Goal: Navigation & Orientation: Find specific page/section

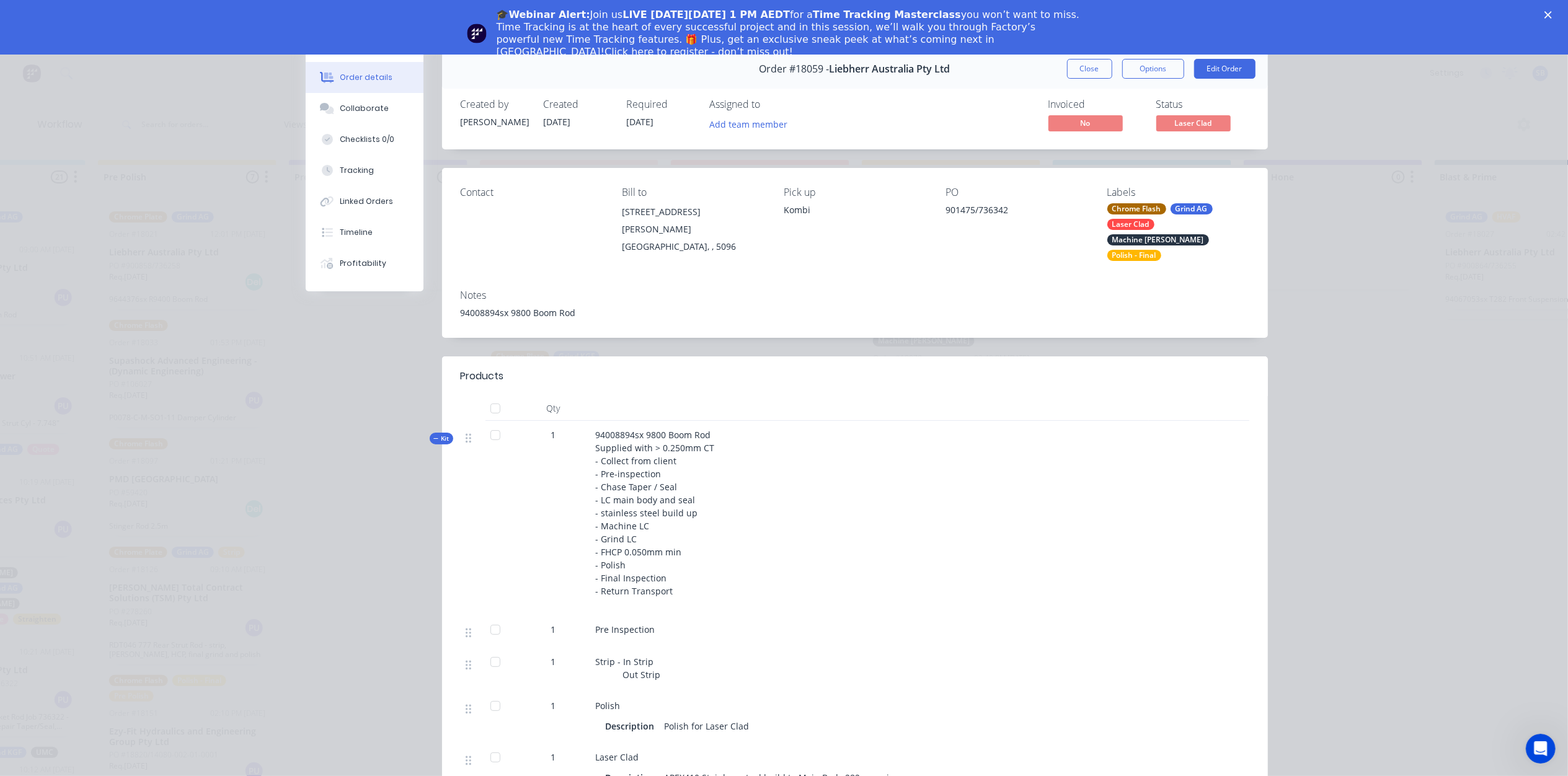
click at [1079, 54] on html "🎓Webinar Alert: Join us LIVE [DATE][DATE] 1 PM AEDT for a Time Tracking Masterc…" at bounding box center [784, 27] width 1568 height 54
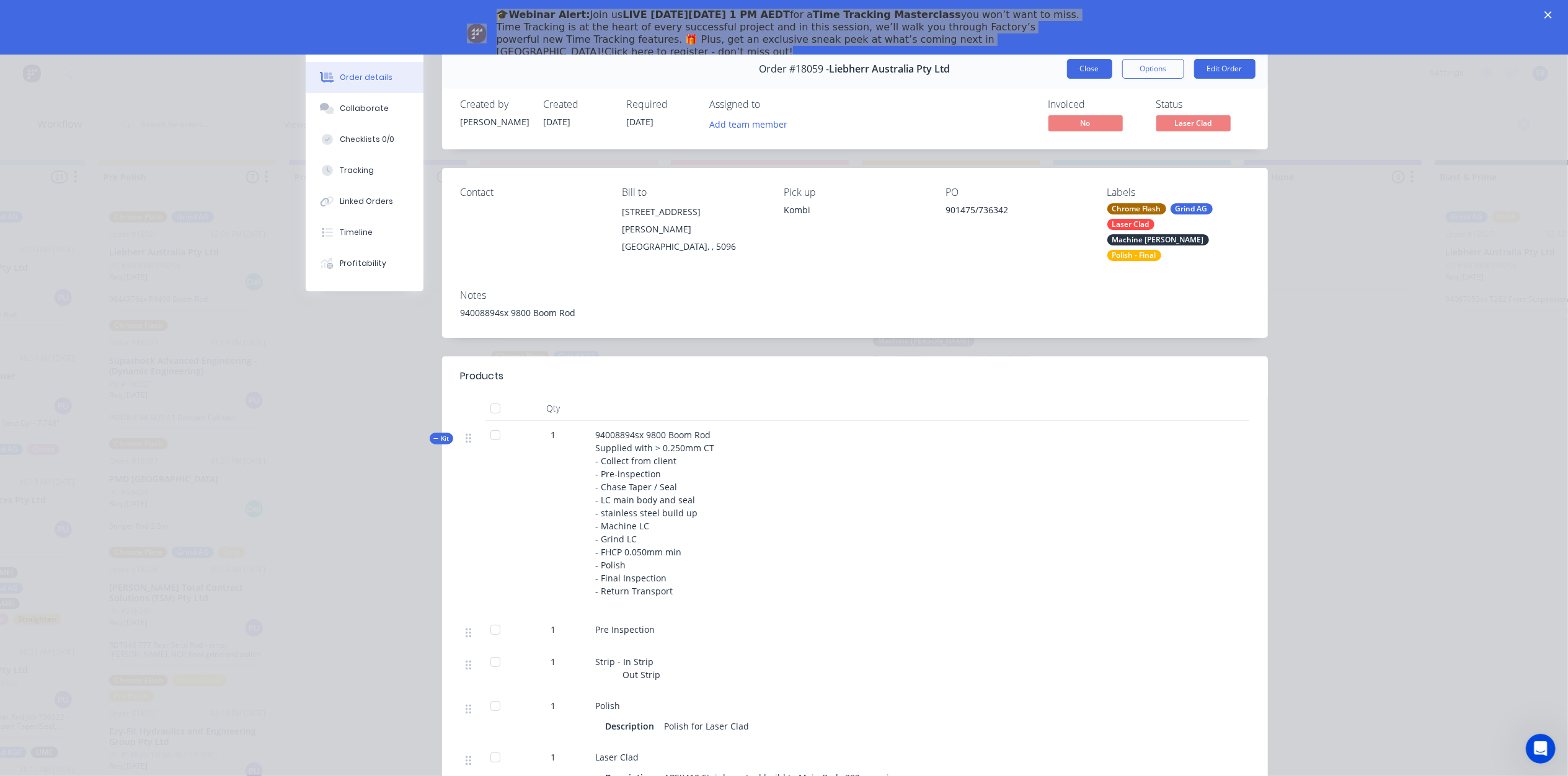
drag, startPoint x: 1079, startPoint y: 54, endPoint x: 1079, endPoint y: 65, distance: 11.0
click at [1079, 65] on button "Close" at bounding box center [1090, 68] width 46 height 20
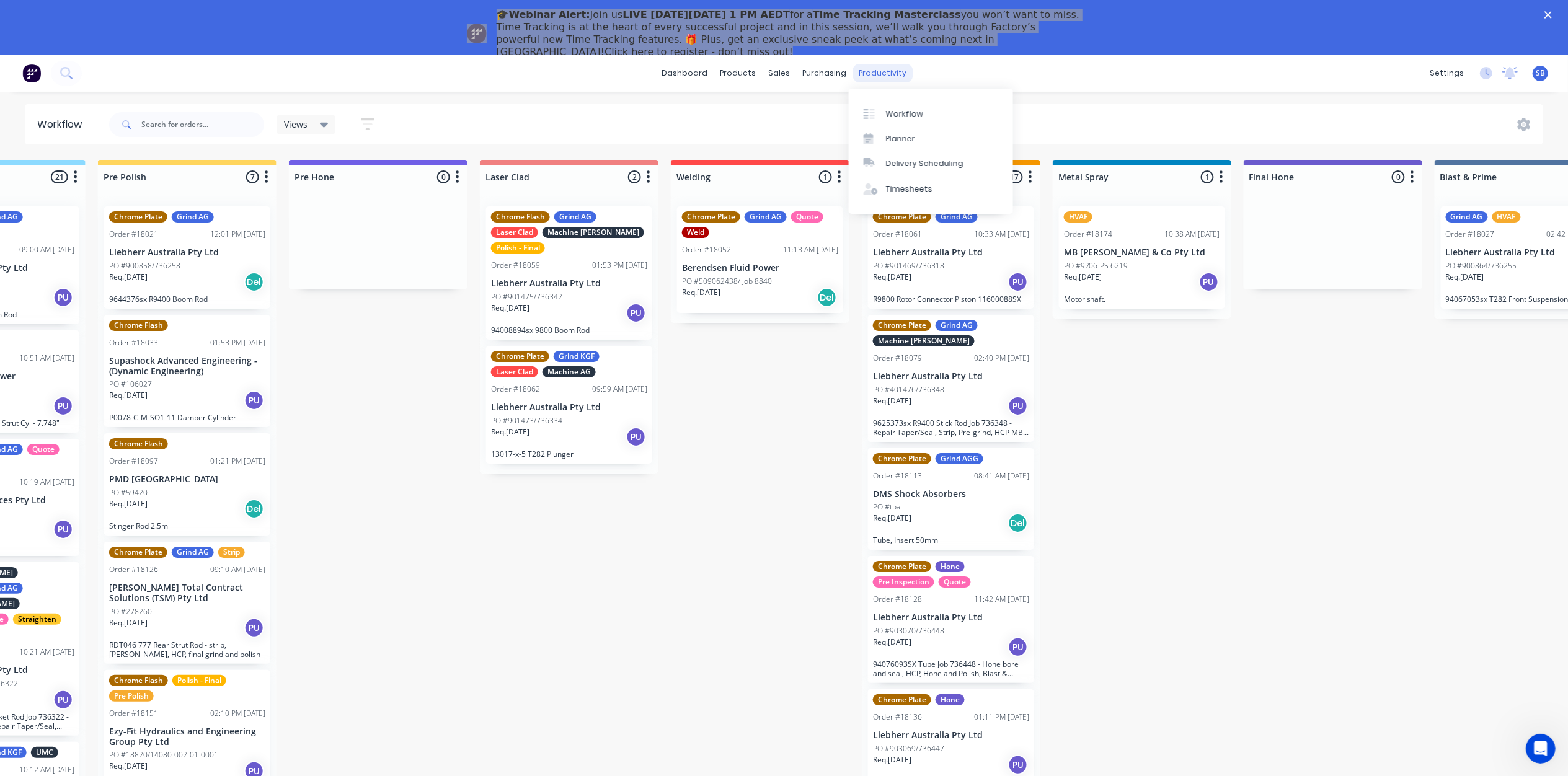
click at [863, 74] on div "productivity" at bounding box center [882, 73] width 60 height 19
click at [696, 64] on link "dashboard" at bounding box center [684, 73] width 58 height 19
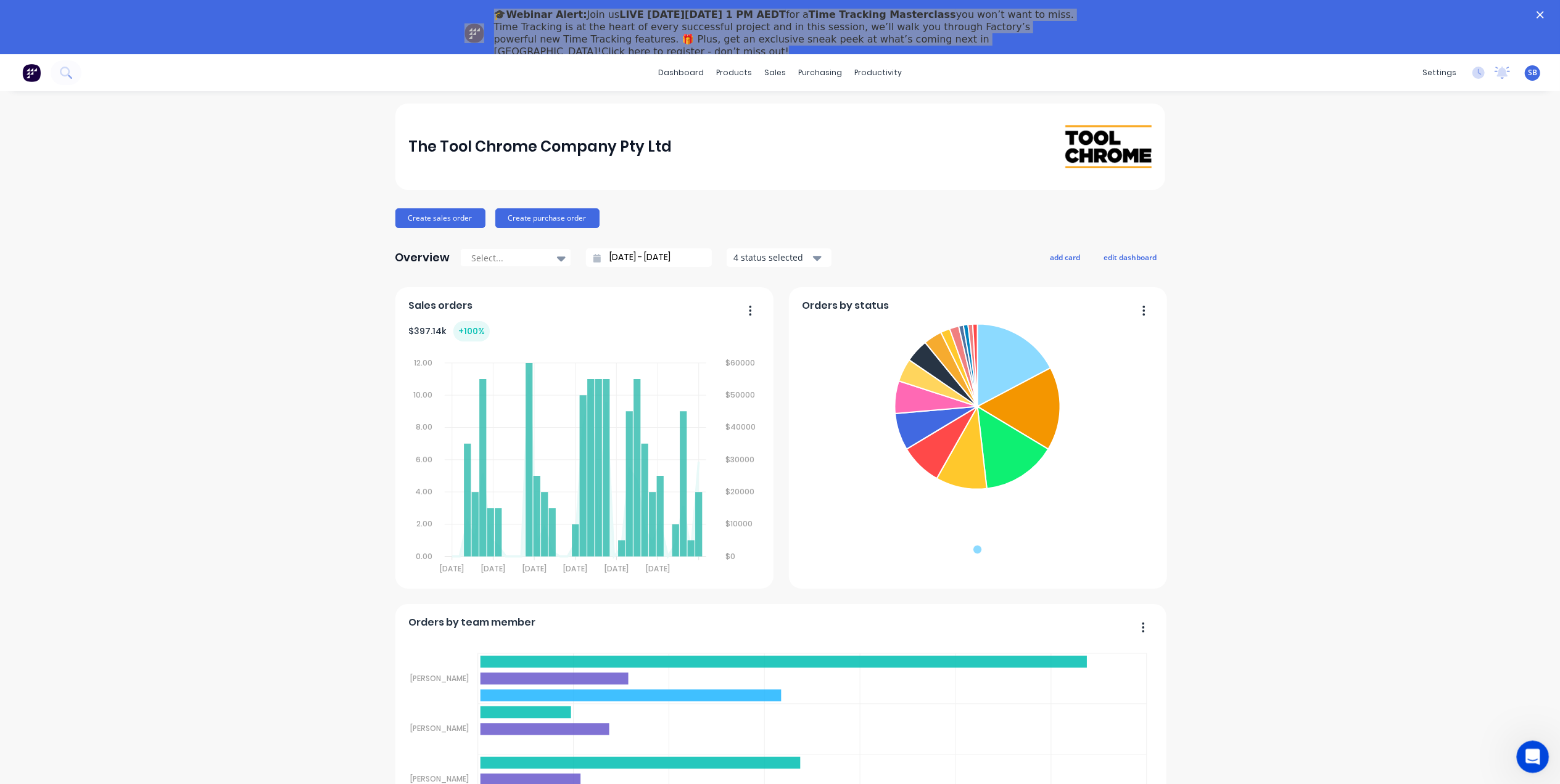
click at [1528, 753] on icon "Open Intercom Messenger" at bounding box center [1531, 756] width 21 height 21
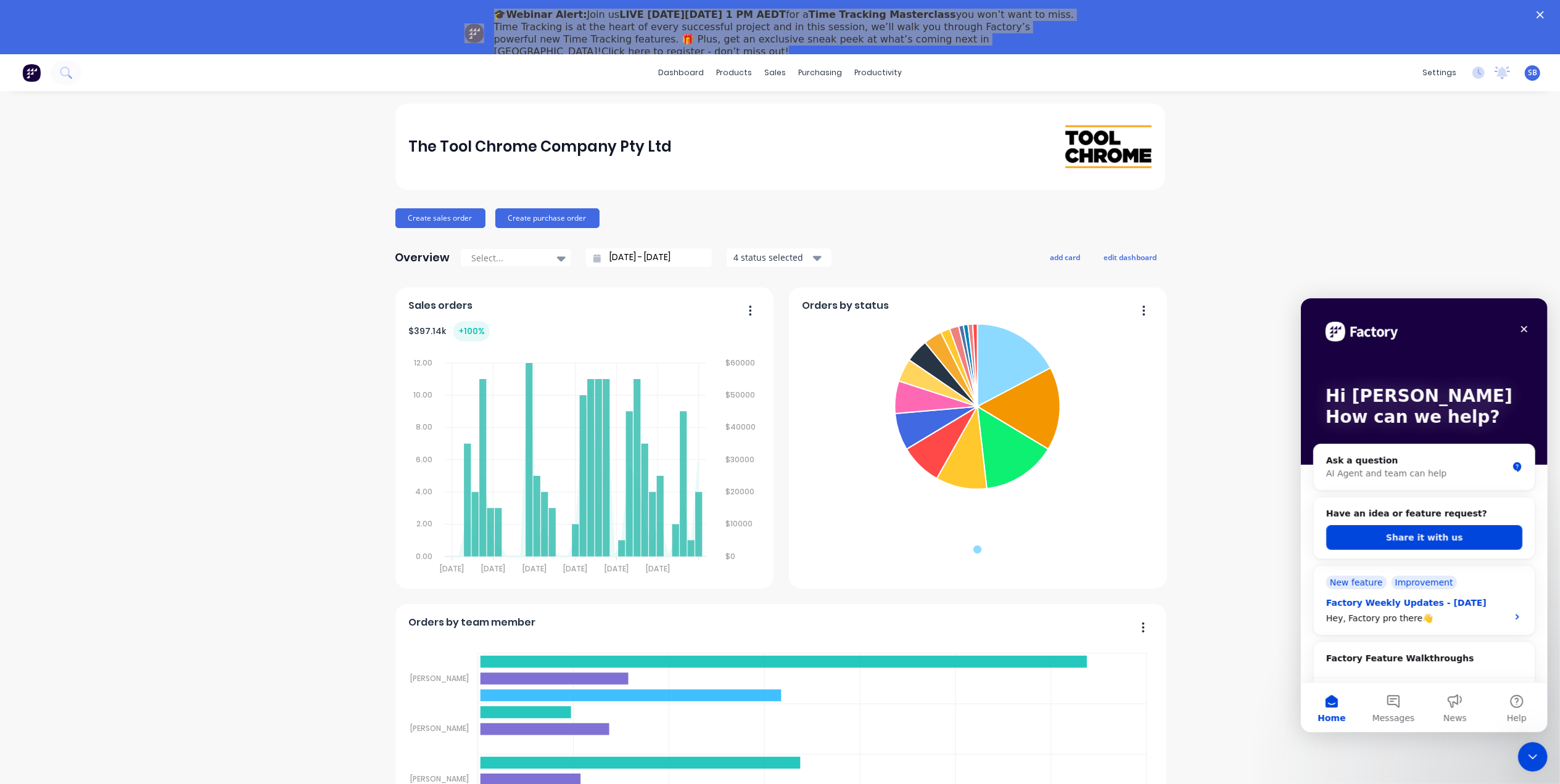
click at [1511, 614] on icon "Intercom messenger" at bounding box center [1516, 616] width 10 height 10
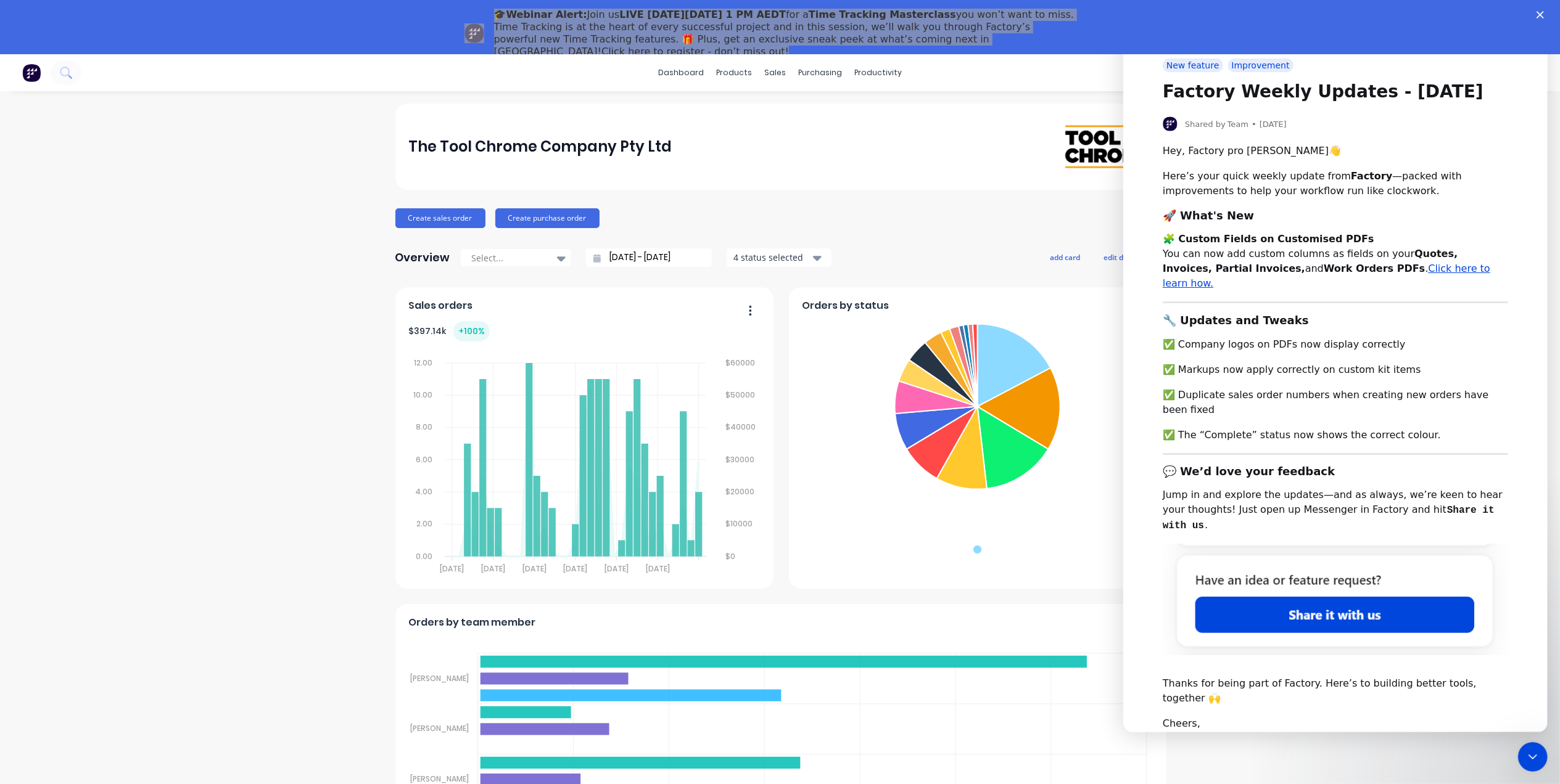
click at [966, 153] on div "The Tool Chrome Company Pty Ltd" at bounding box center [780, 146] width 743 height 43
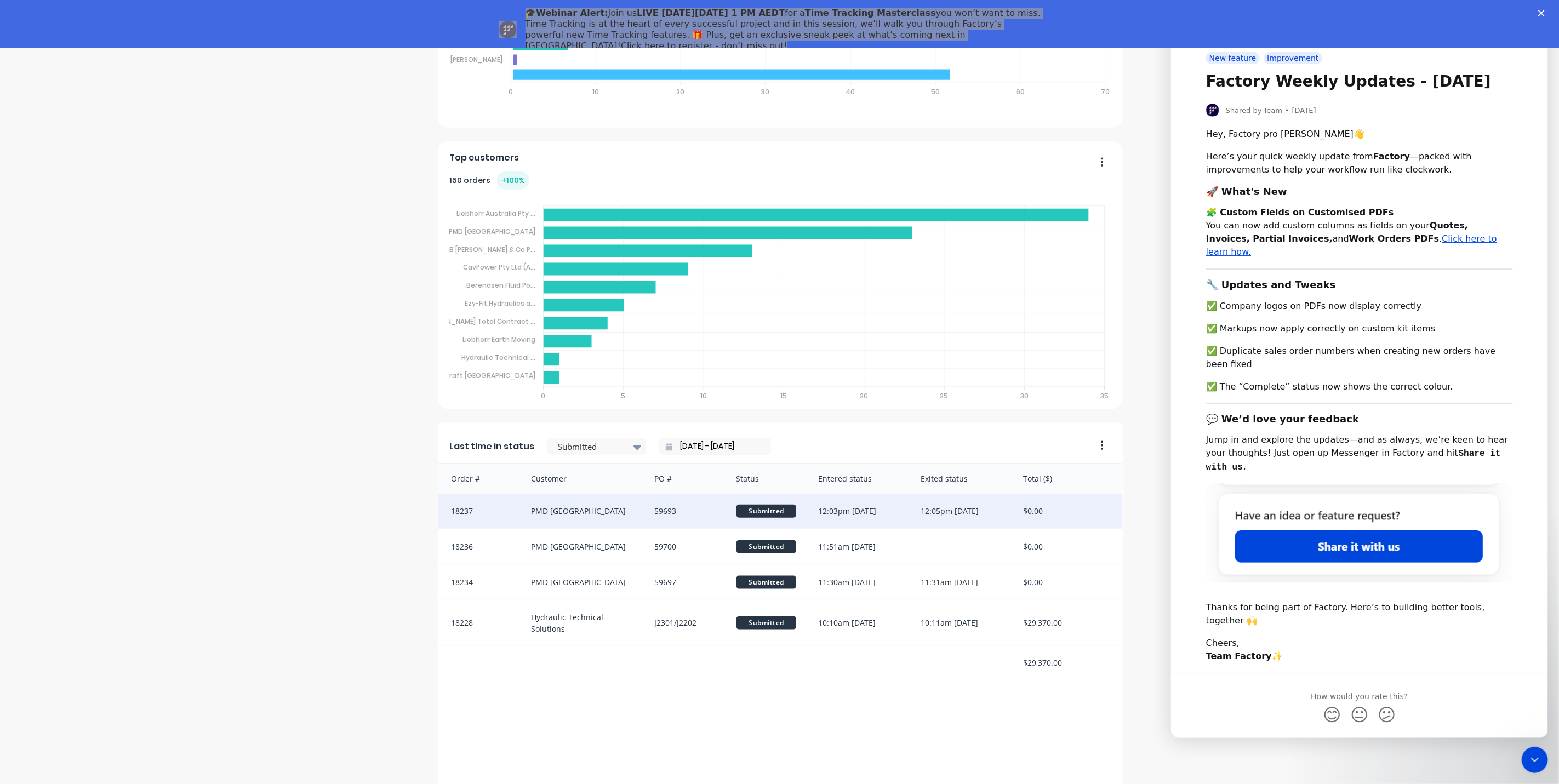
scroll to position [688, 0]
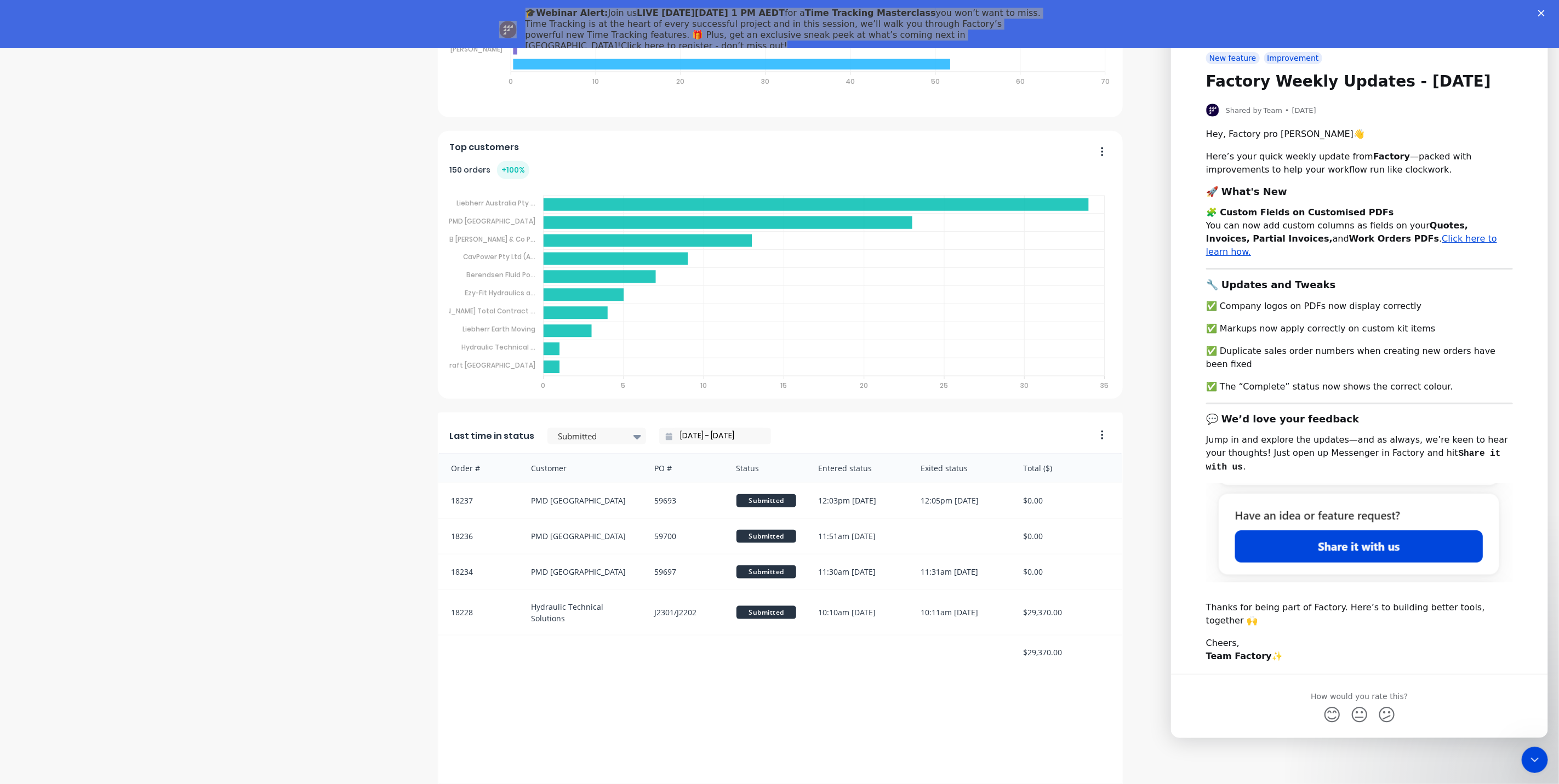
click at [1098, 436] on button "button" at bounding box center [1098, 436] width 23 height 17
click at [633, 434] on icon at bounding box center [637, 437] width 8 height 12
click at [583, 462] on div "All Statuses" at bounding box center [597, 461] width 99 height 20
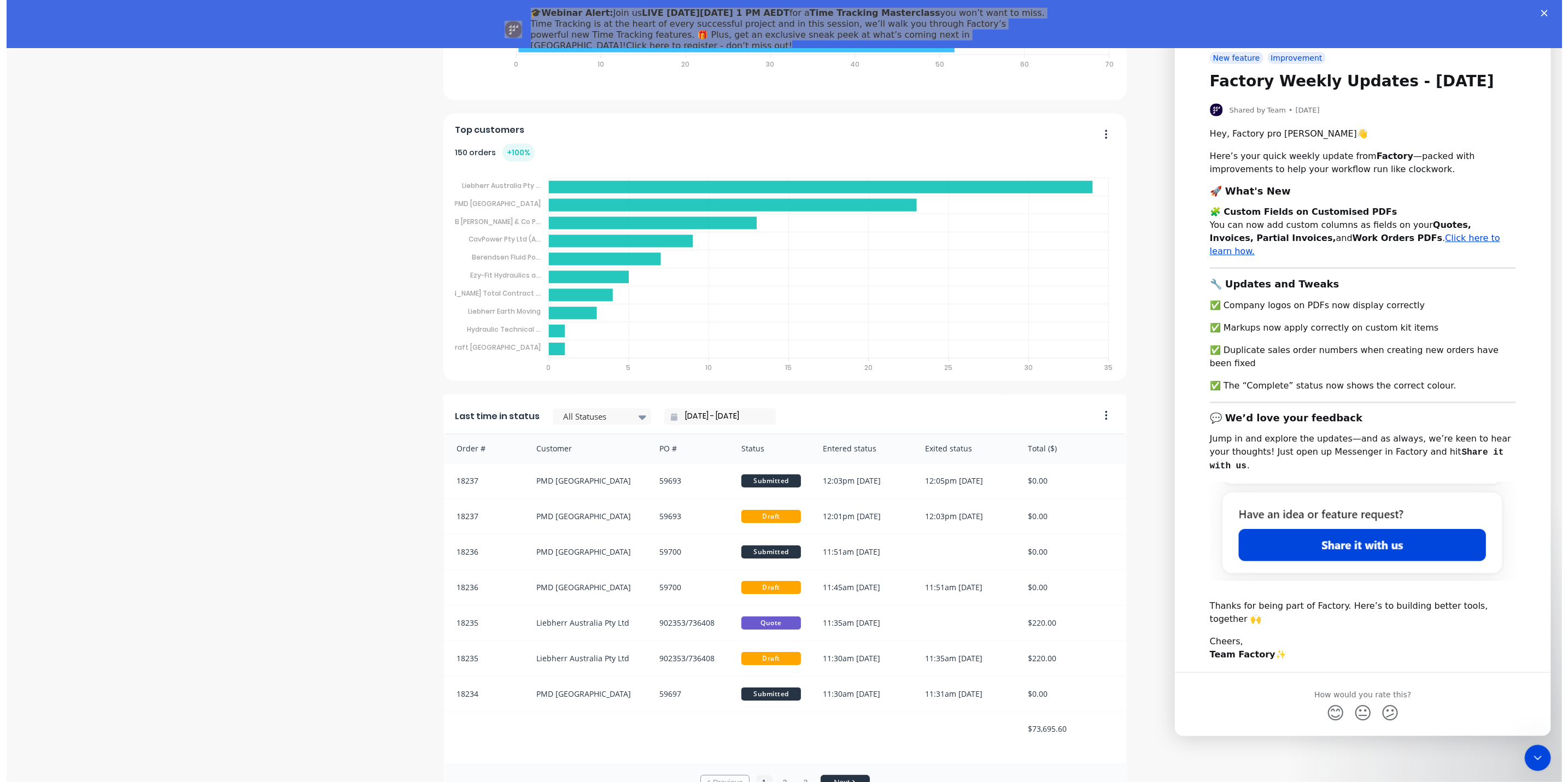
scroll to position [0, 0]
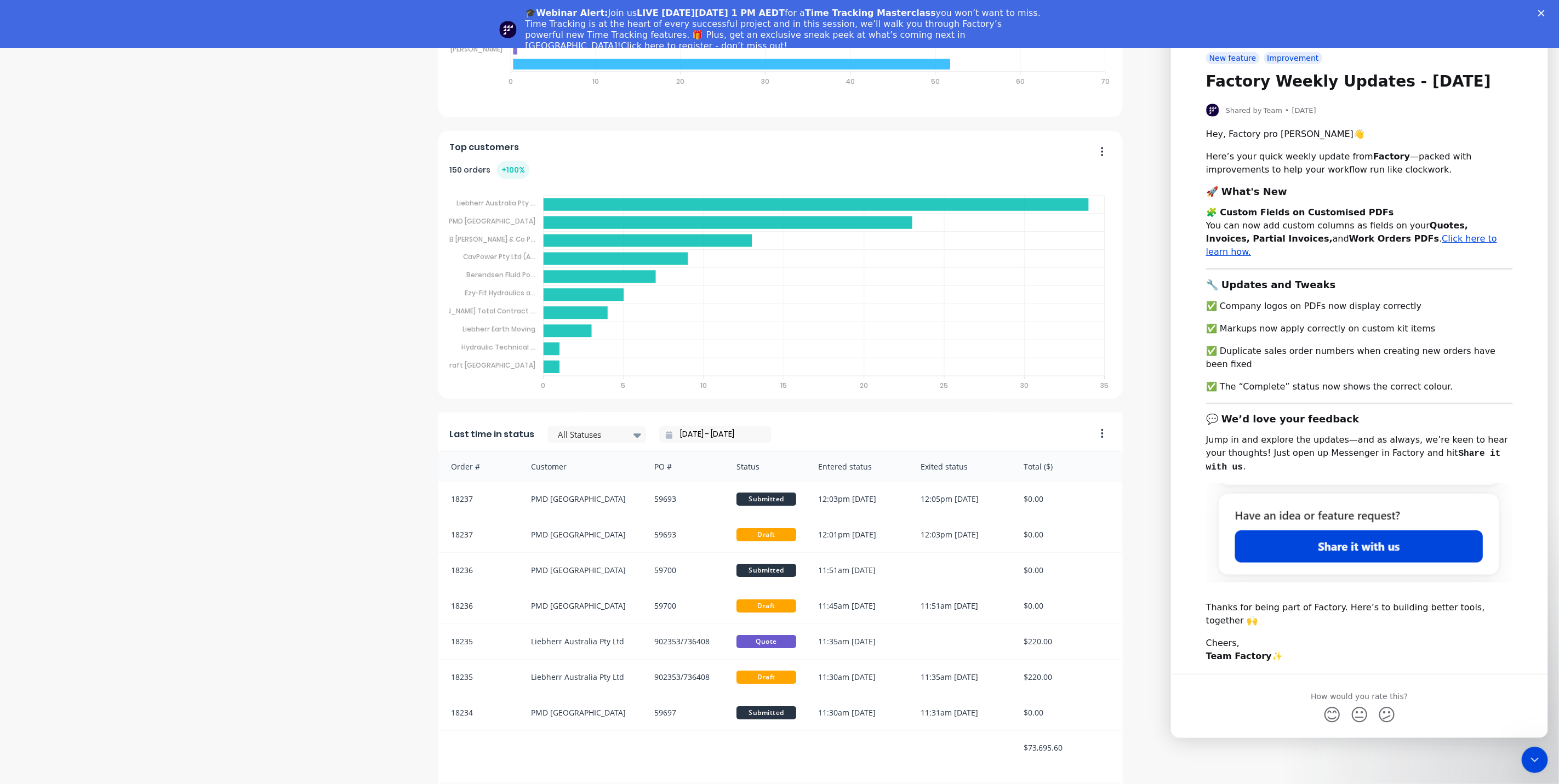
click at [1386, 10] on icon "Close" at bounding box center [1541, 13] width 7 height 7
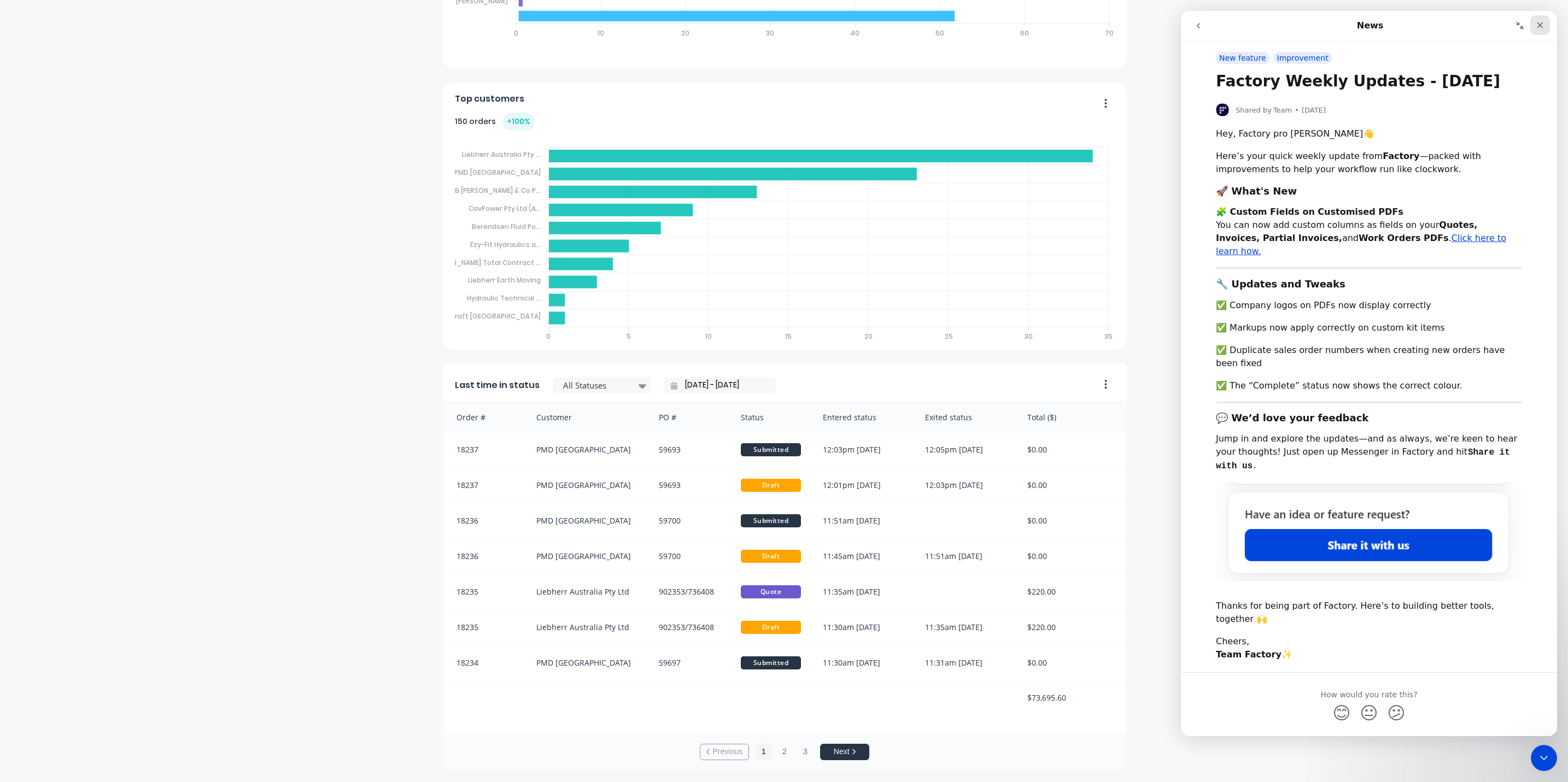
click at [1382, 22] on icon "Close" at bounding box center [1540, 25] width 9 height 9
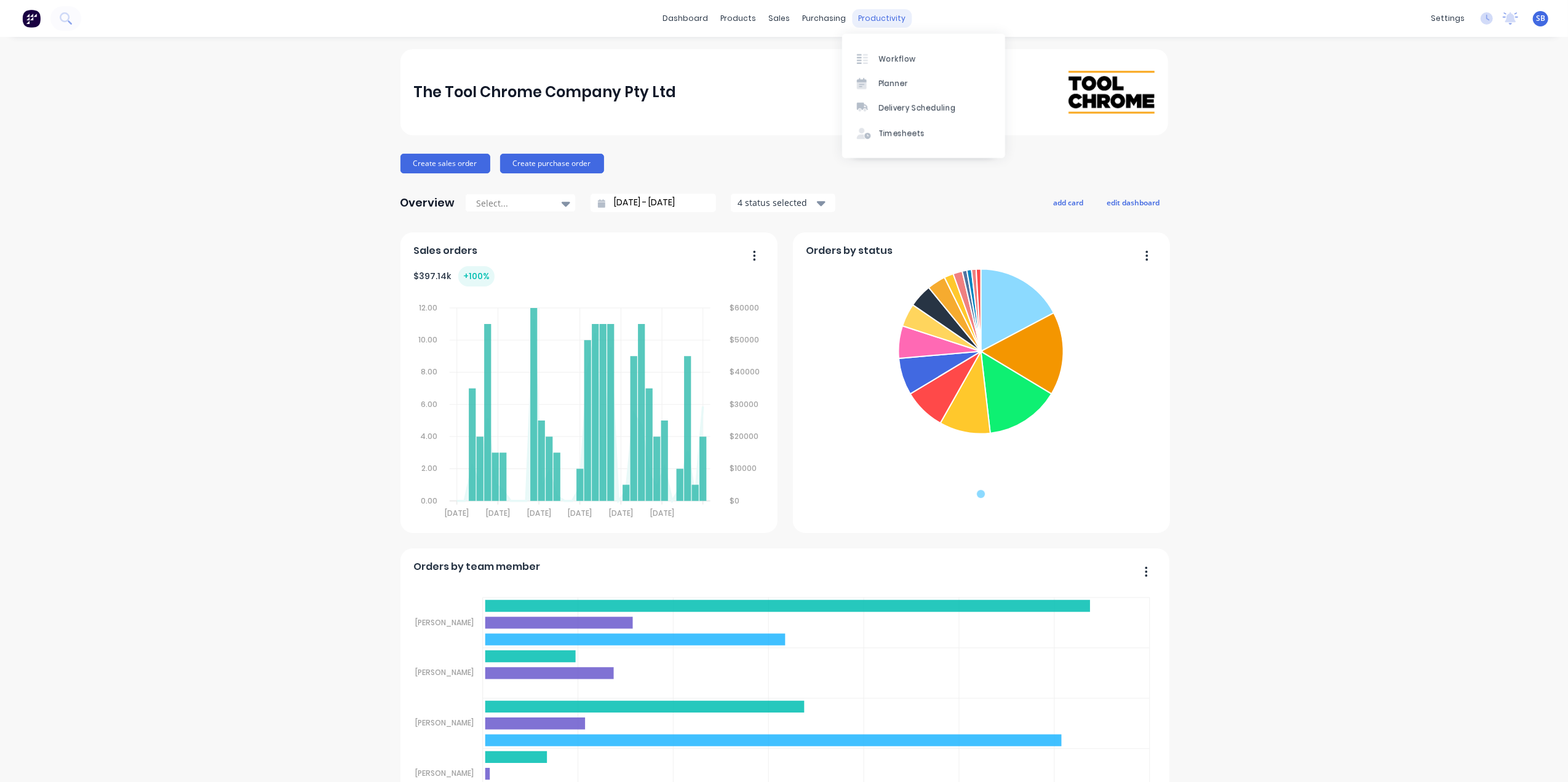
click at [875, 13] on div "productivity" at bounding box center [882, 18] width 60 height 18
click at [904, 57] on div "Workflow" at bounding box center [898, 59] width 37 height 11
